Goal: Task Accomplishment & Management: Manage account settings

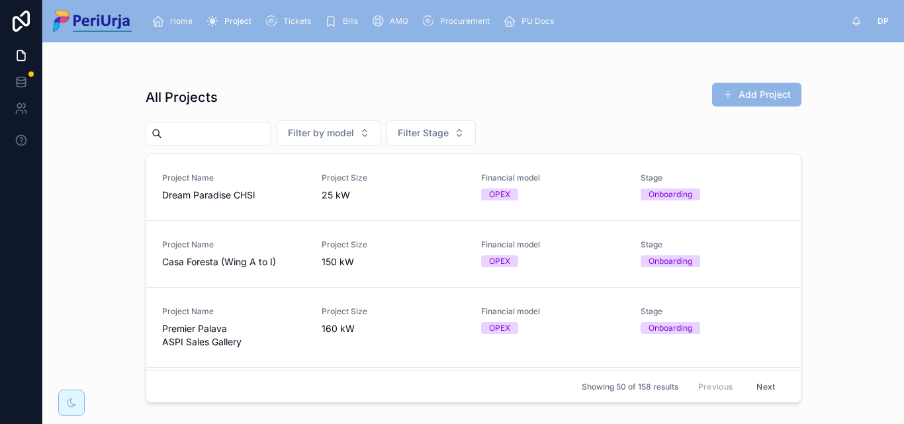
click at [218, 134] on input "text" at bounding box center [216, 133] width 109 height 19
type input "*"
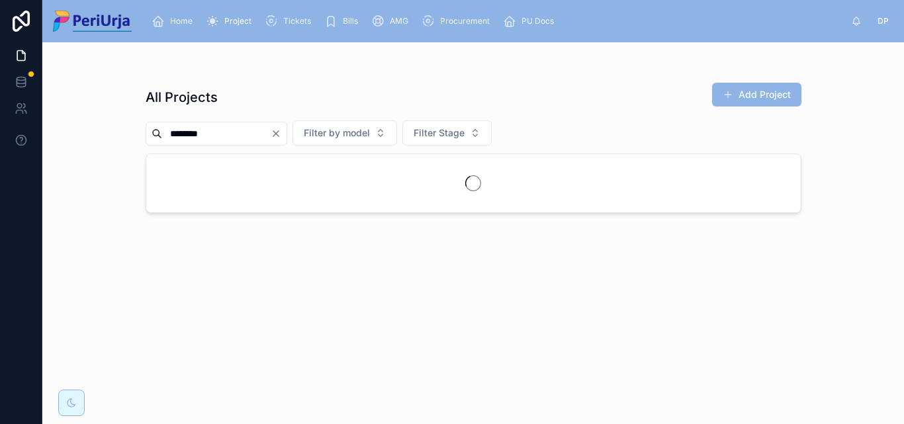
type input "********"
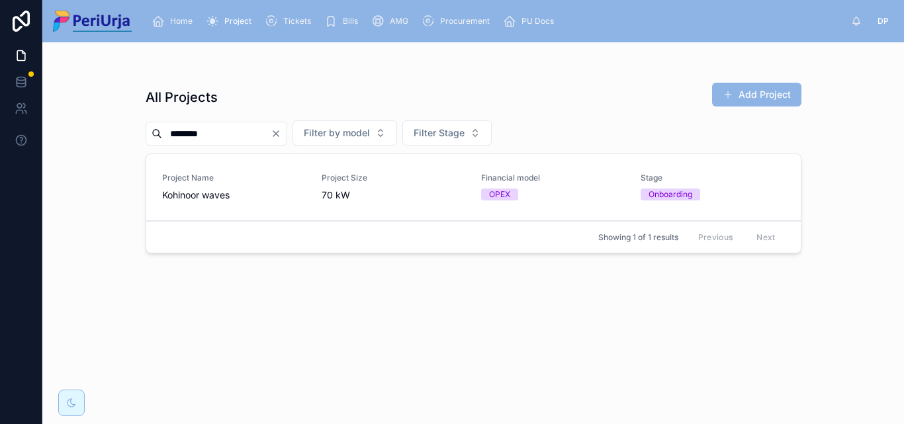
click at [271, 174] on span "Project Name" at bounding box center [234, 178] width 144 height 11
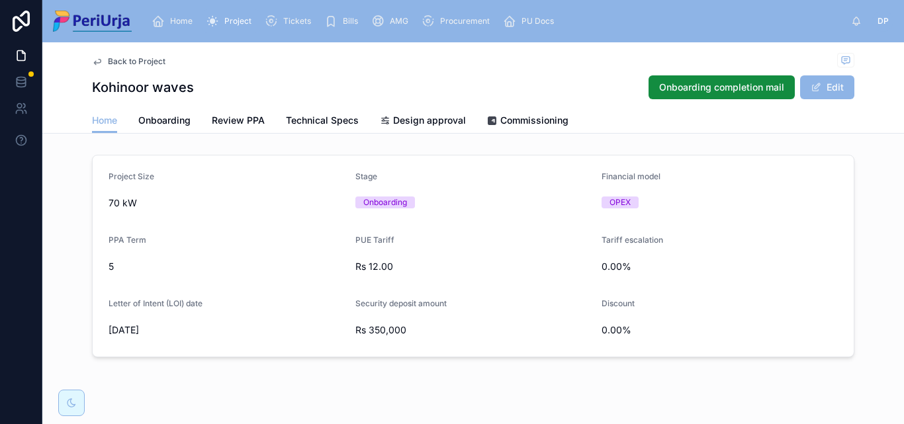
click at [502, 125] on span "Commissioning" at bounding box center [534, 120] width 68 height 13
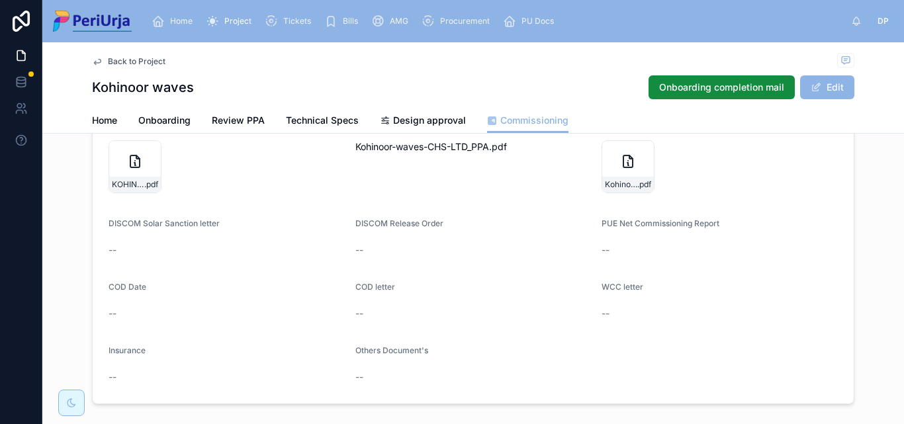
scroll to position [199, 0]
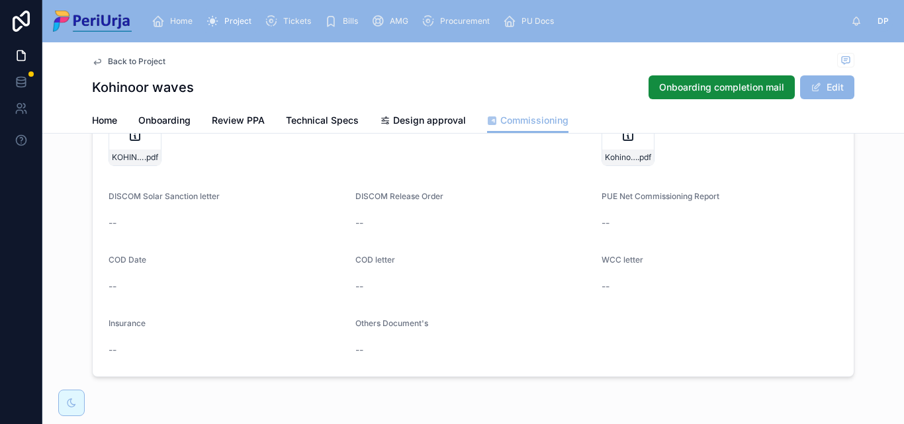
click at [361, 275] on div "COD letter --" at bounding box center [473, 276] width 236 height 42
click at [837, 87] on button "Edit" at bounding box center [827, 87] width 54 height 24
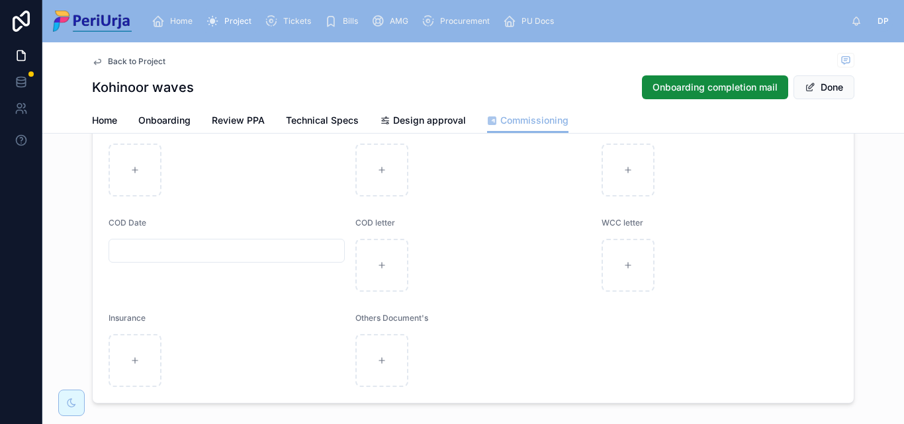
scroll to position [331, 0]
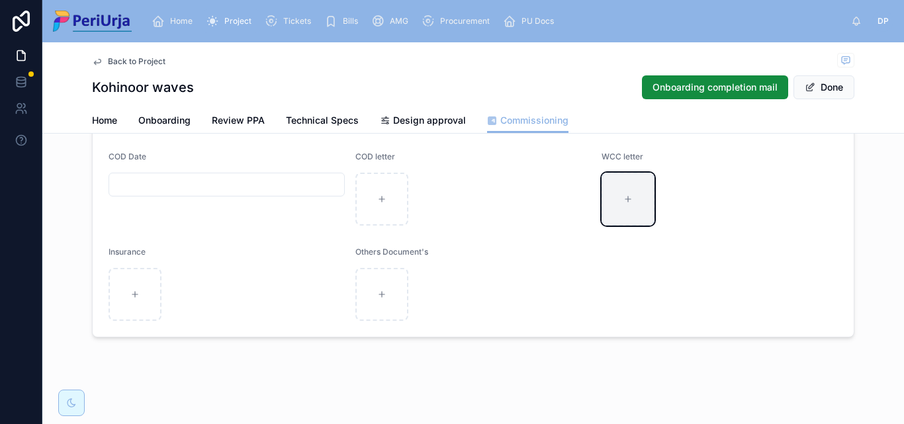
click at [635, 189] on div at bounding box center [628, 199] width 53 height 53
type input "**********"
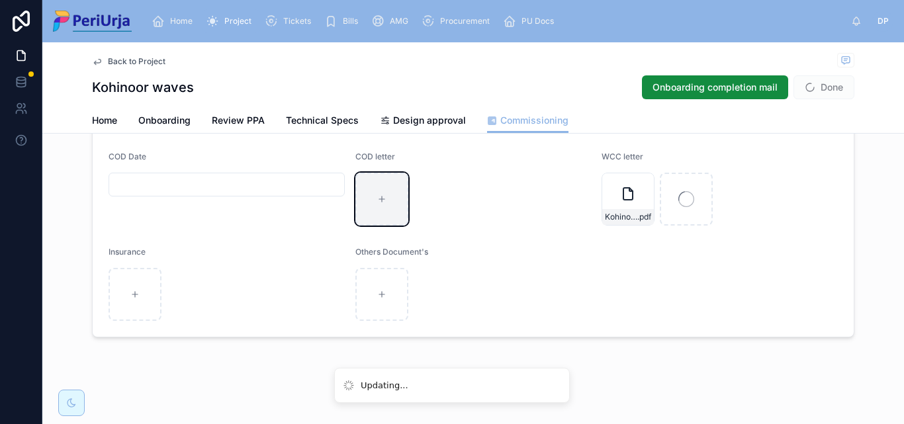
click at [392, 198] on div at bounding box center [381, 199] width 53 height 53
type input "**********"
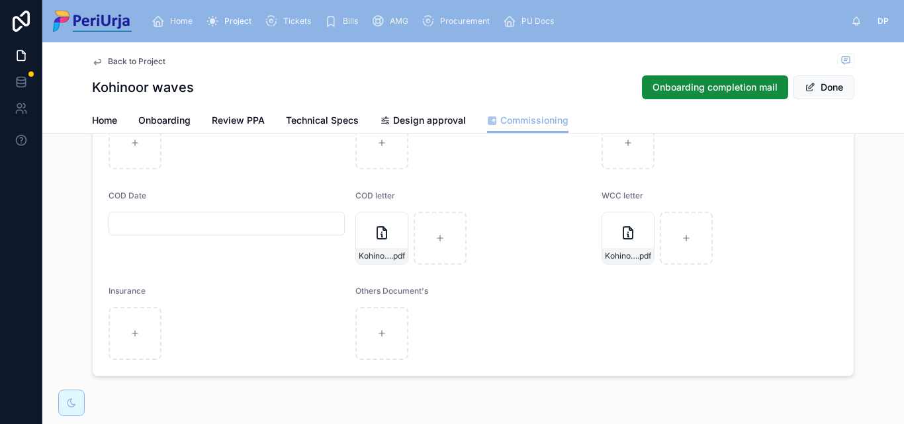
scroll to position [334, 0]
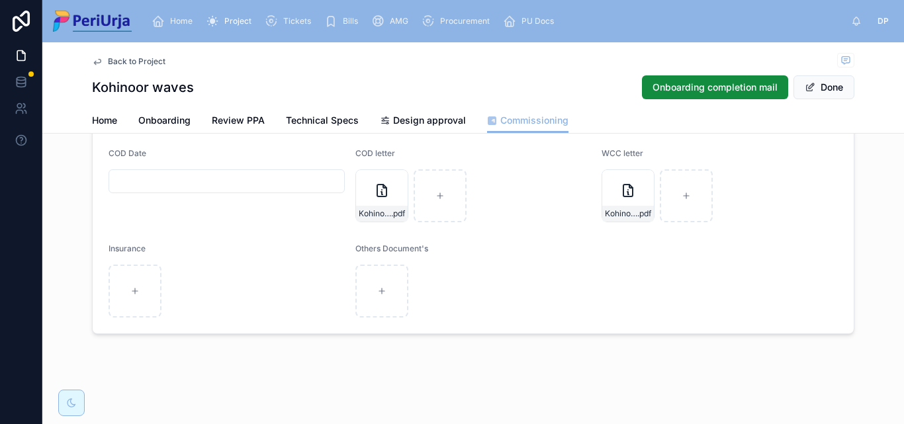
click at [246, 15] on div "Project" at bounding box center [231, 21] width 51 height 21
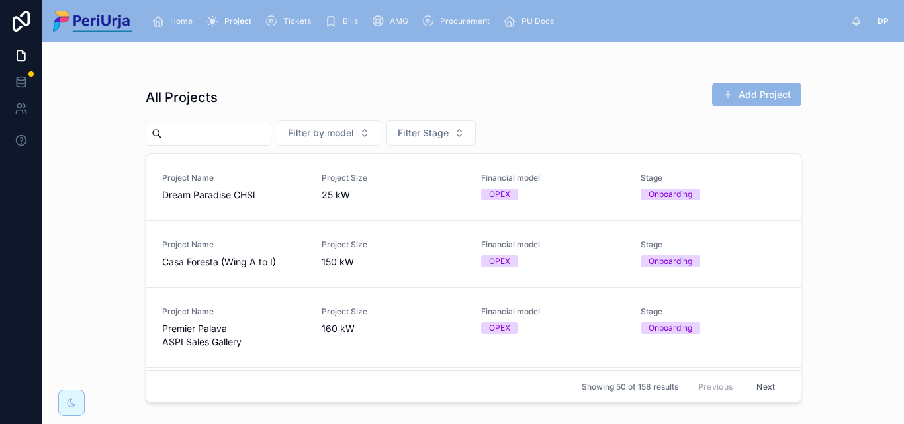
click at [271, 134] on input "text" at bounding box center [216, 133] width 109 height 19
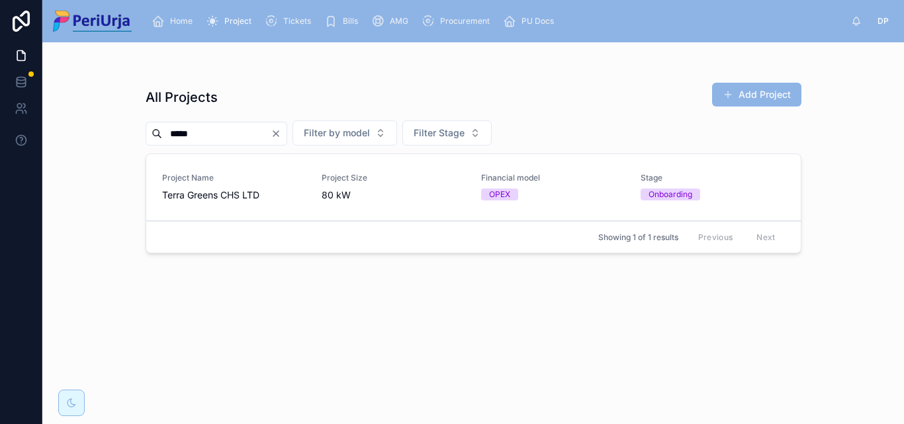
type input "*****"
click at [383, 210] on link "Project Name Terra Greens CHS LTD Project Size 80 kW Financial model OPEX Stage…" at bounding box center [473, 187] width 655 height 67
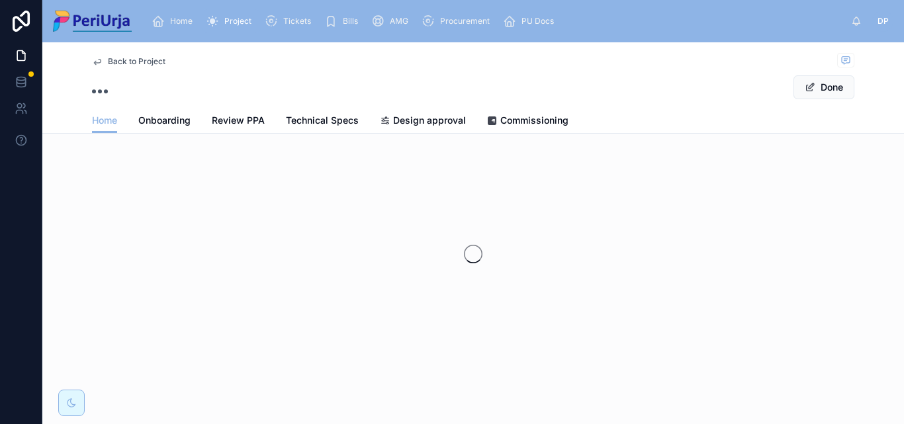
click at [543, 134] on div "Back to Project Done Home Home Onboarding Review PPA Technical Specs Design app…" at bounding box center [473, 242] width 862 height 401
click at [545, 120] on span "Commissioning" at bounding box center [534, 120] width 68 height 13
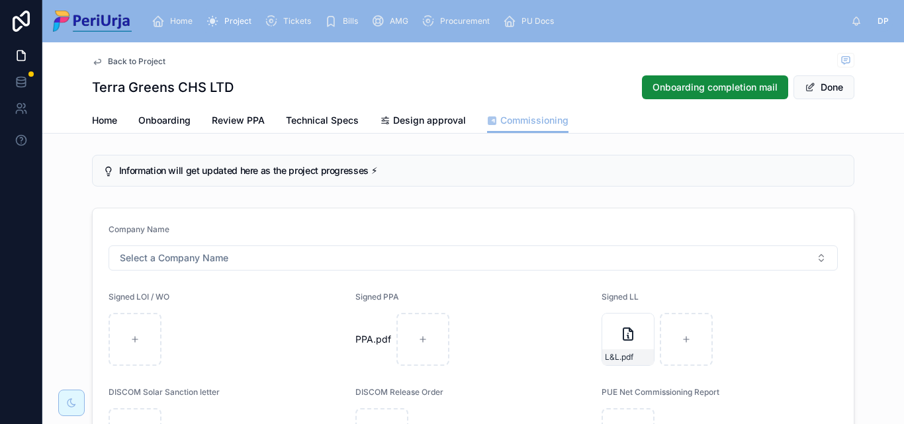
click at [233, 18] on span "Project" at bounding box center [237, 21] width 27 height 11
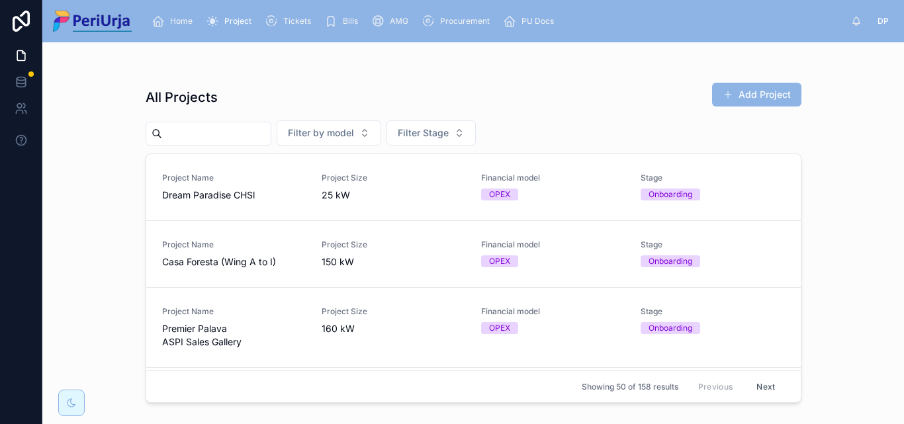
click at [244, 138] on input "text" at bounding box center [216, 133] width 109 height 19
click at [210, 136] on input "text" at bounding box center [216, 133] width 109 height 19
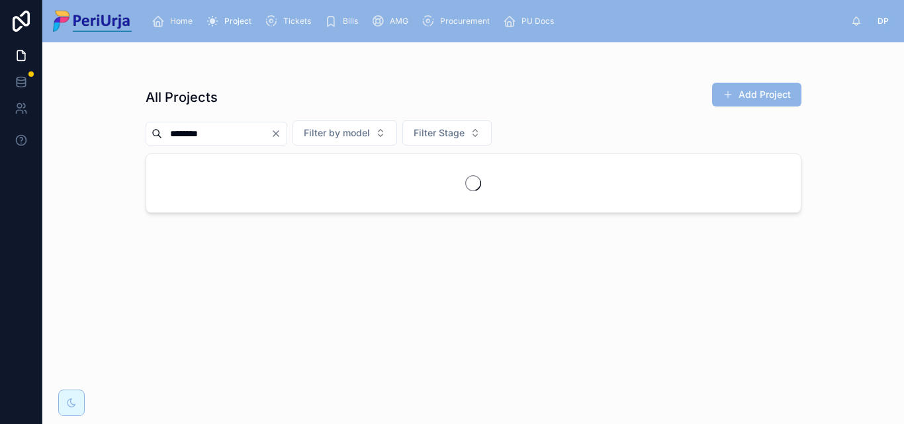
type input "********"
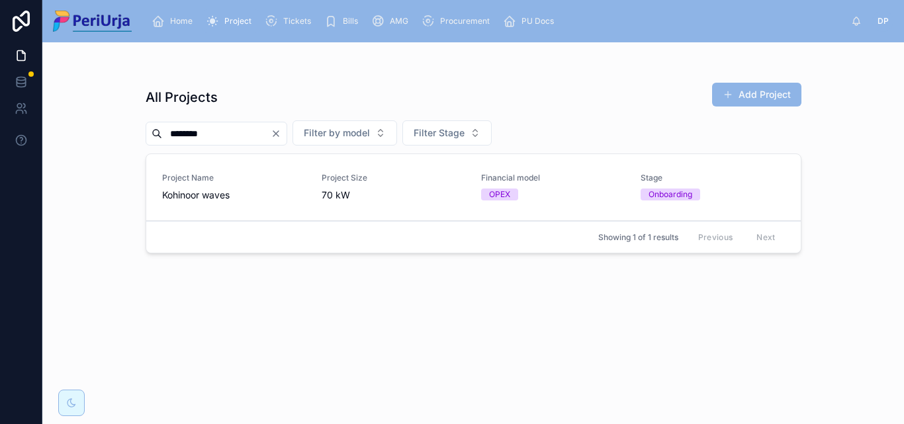
click at [330, 197] on span "70 kW" at bounding box center [394, 195] width 144 height 13
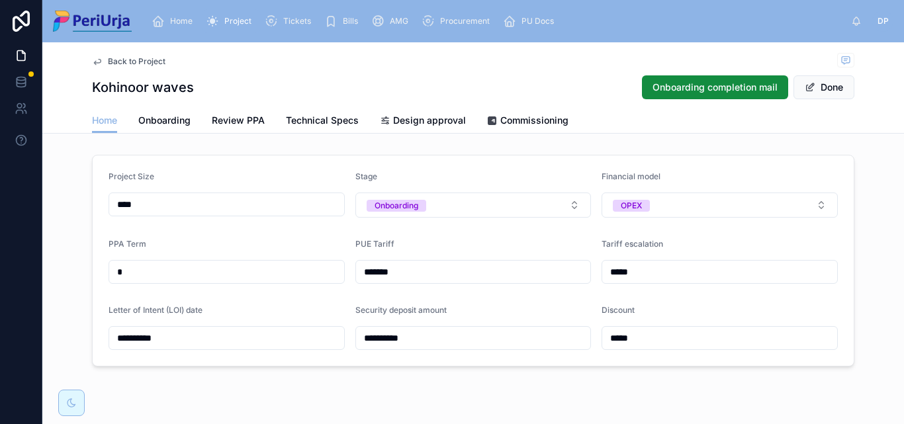
click at [500, 128] on link "Commissioning" at bounding box center [527, 122] width 81 height 26
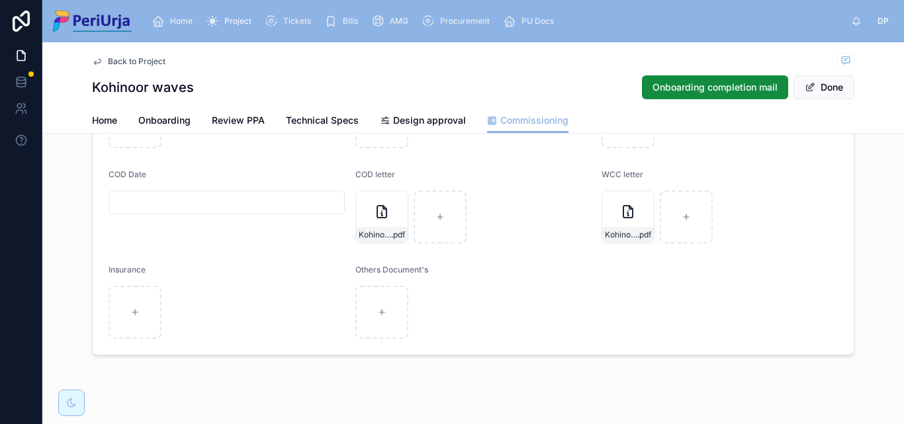
scroll to position [331, 0]
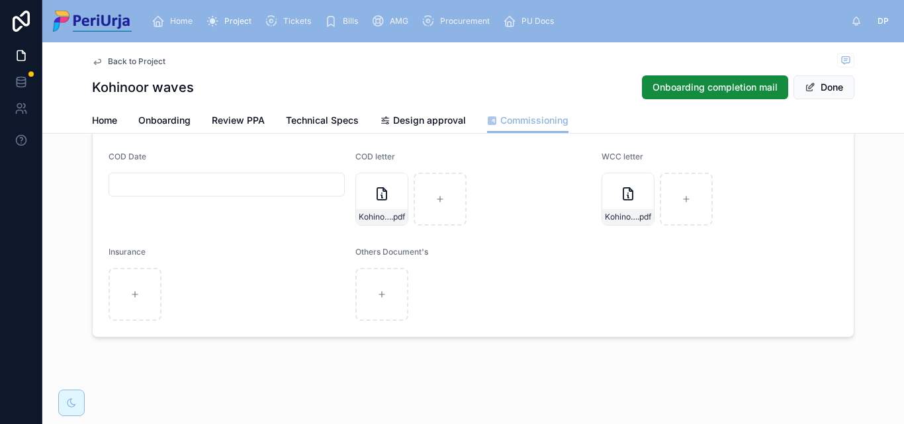
drag, startPoint x: 814, startPoint y: 86, endPoint x: 794, endPoint y: 111, distance: 31.9
click at [815, 86] on button "Done" at bounding box center [824, 87] width 61 height 24
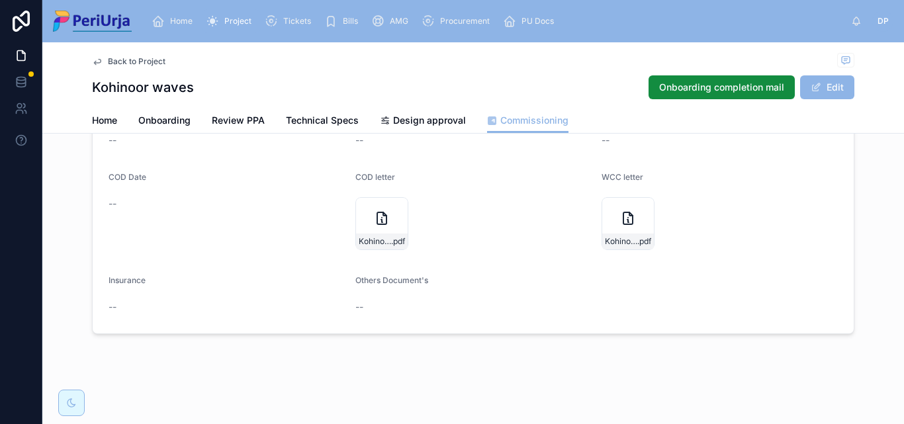
click at [404, 113] on link "Design approval" at bounding box center [423, 122] width 86 height 26
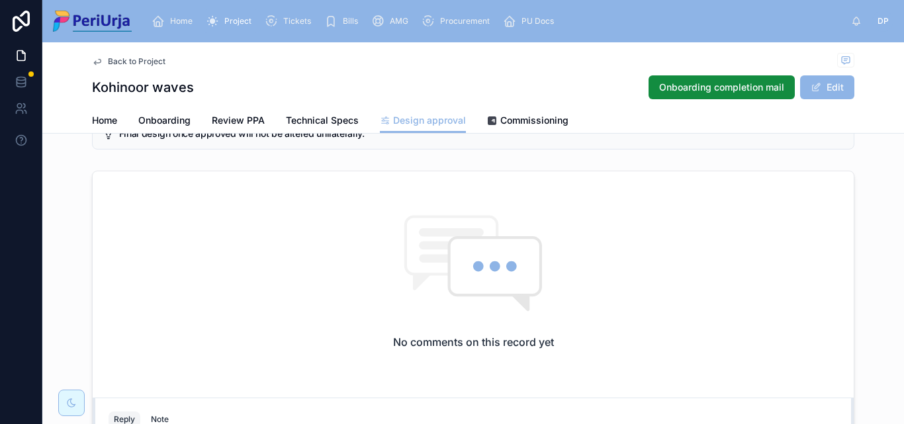
scroll to position [155, 0]
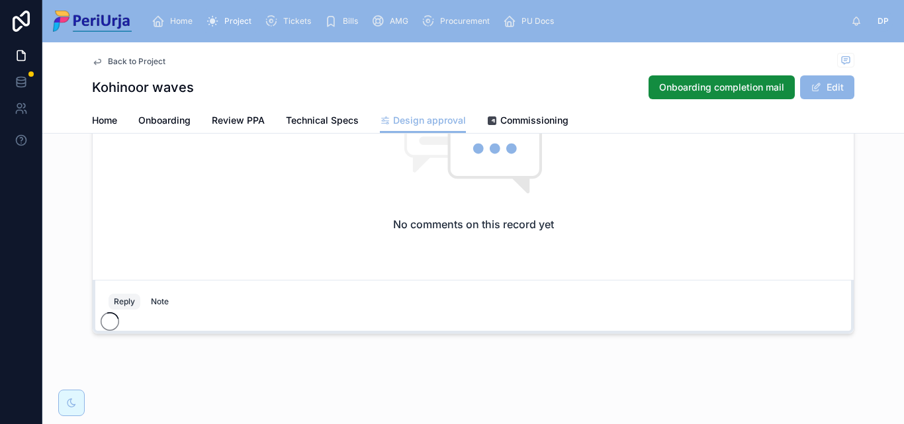
click at [230, 14] on div "Project" at bounding box center [231, 21] width 51 height 21
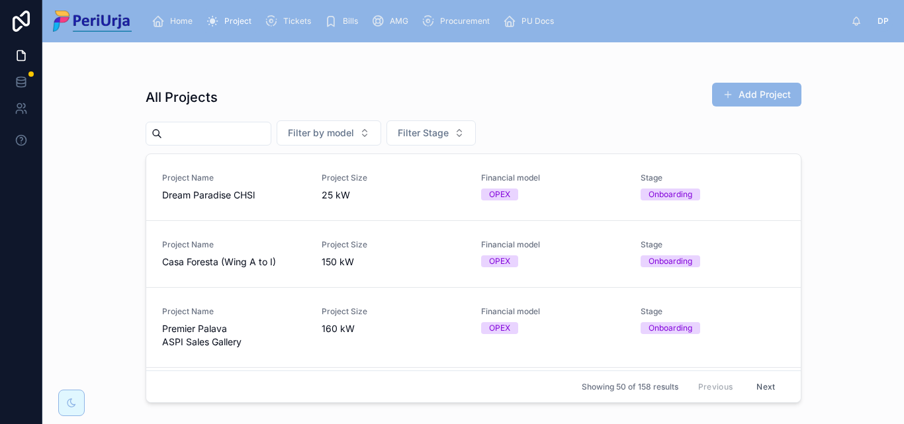
click at [244, 136] on input "text" at bounding box center [216, 133] width 109 height 19
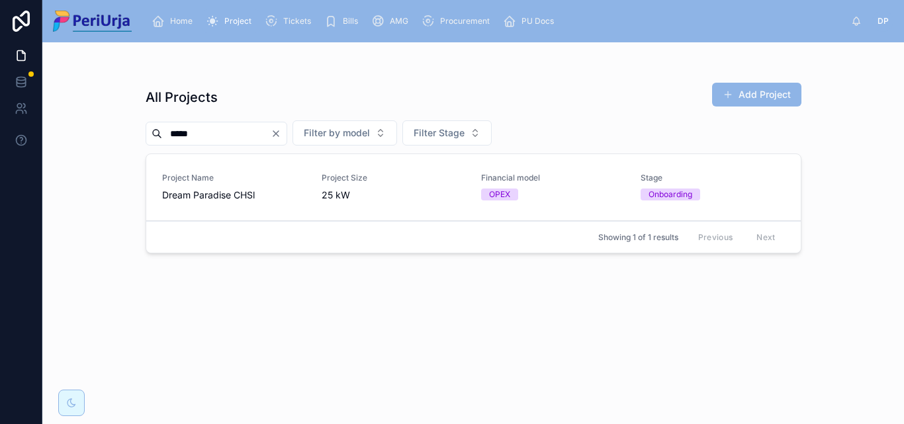
type input "*****"
click at [292, 171] on link "Project Name Dream Paradise CHSl Project Size 25 kW Financial model OPEX Stage …" at bounding box center [473, 187] width 655 height 67
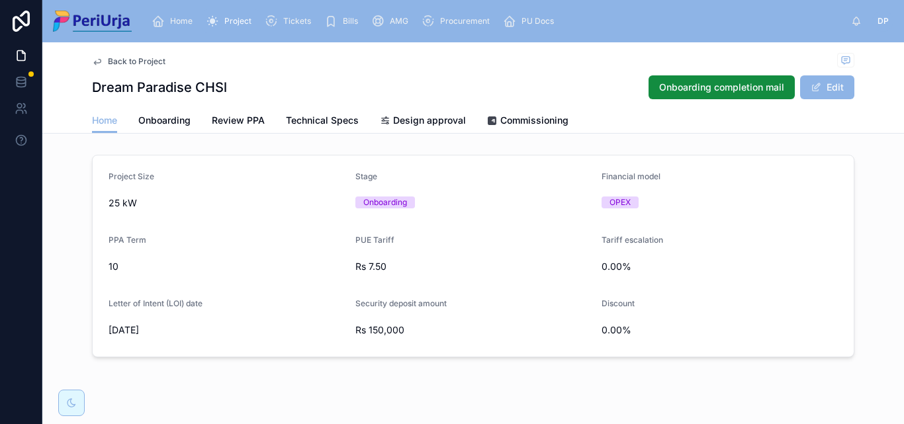
click at [531, 123] on span "Commissioning" at bounding box center [534, 120] width 68 height 13
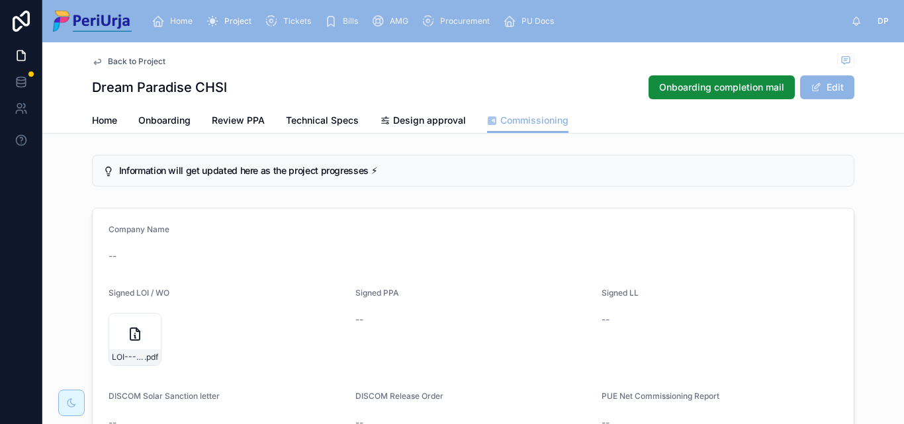
click at [234, 17] on span "Project" at bounding box center [237, 21] width 27 height 11
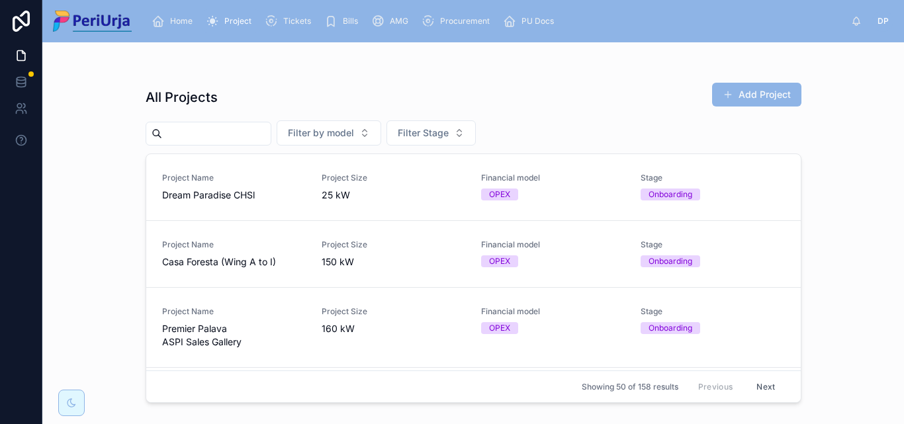
click at [238, 141] on input "text" at bounding box center [216, 133] width 109 height 19
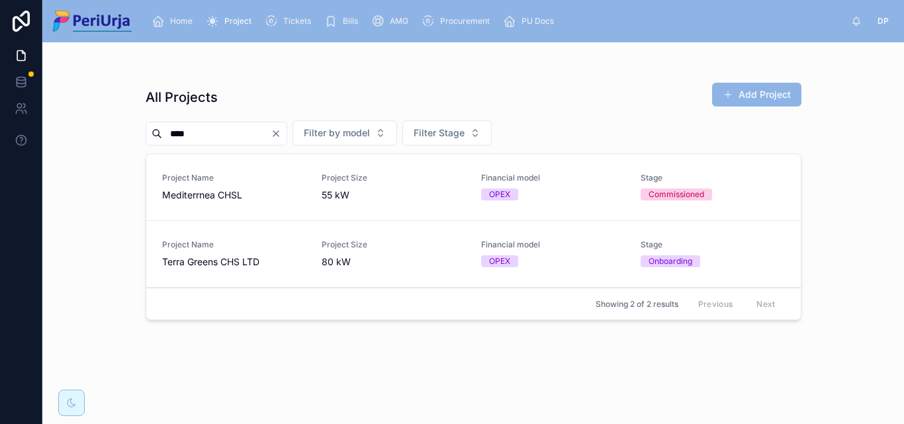
type input "****"
click at [245, 271] on link "Project Name Terra Greens CHS LTD Project Size 80 kW Financial model OPEX Stage…" at bounding box center [473, 254] width 655 height 67
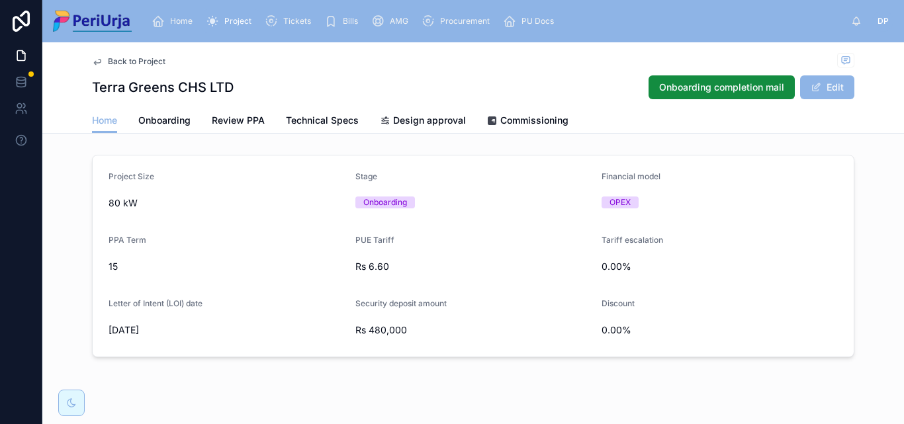
click at [507, 129] on link "Commissioning" at bounding box center [527, 122] width 81 height 26
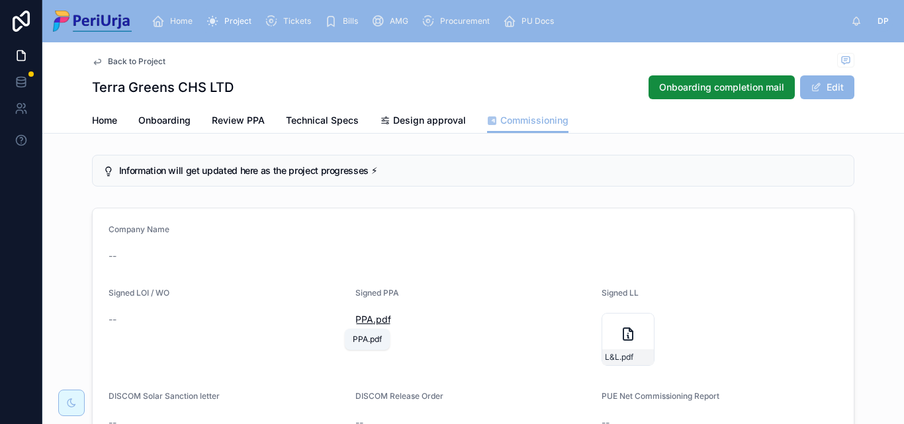
click at [373, 316] on span ".pdf" at bounding box center [382, 319] width 18 height 13
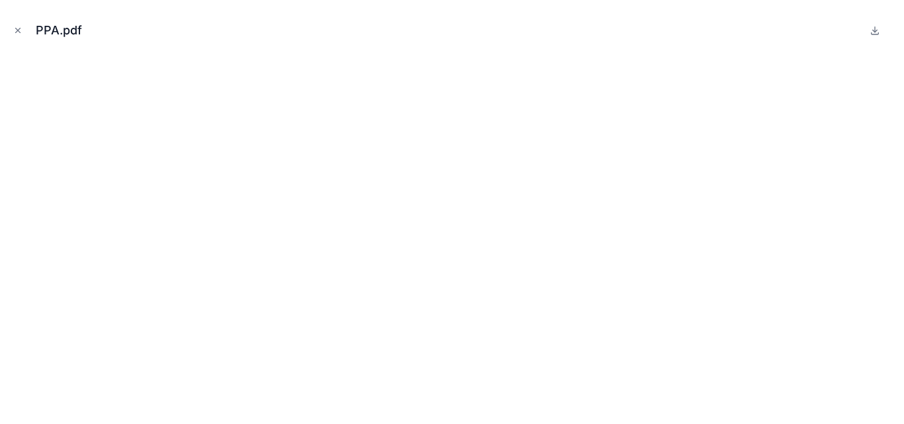
click at [13, 21] on div "PPA.pdf" at bounding box center [452, 31] width 883 height 40
click at [15, 32] on icon "Close modal" at bounding box center [17, 30] width 9 height 9
